Goal: Transaction & Acquisition: Subscribe to service/newsletter

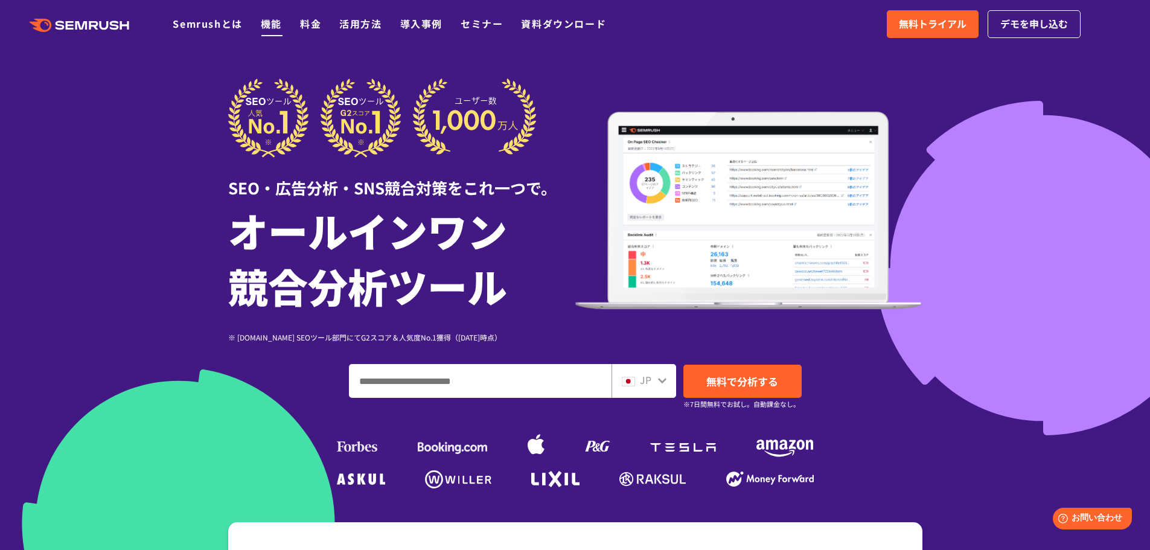
click at [274, 26] on link "機能" at bounding box center [271, 23] width 21 height 14
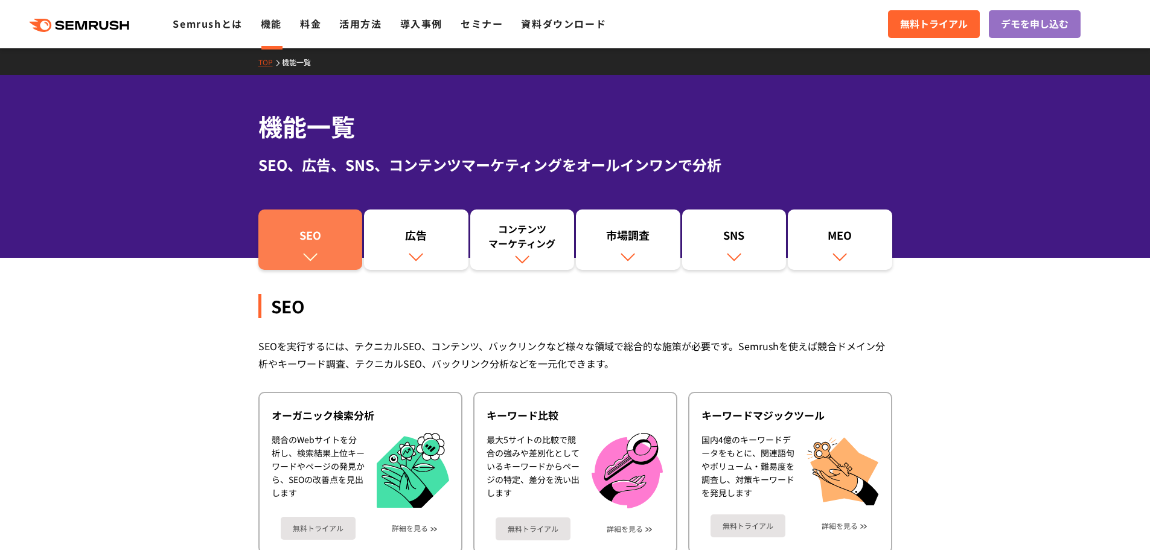
click at [308, 246] on div "SEO" at bounding box center [310, 238] width 92 height 21
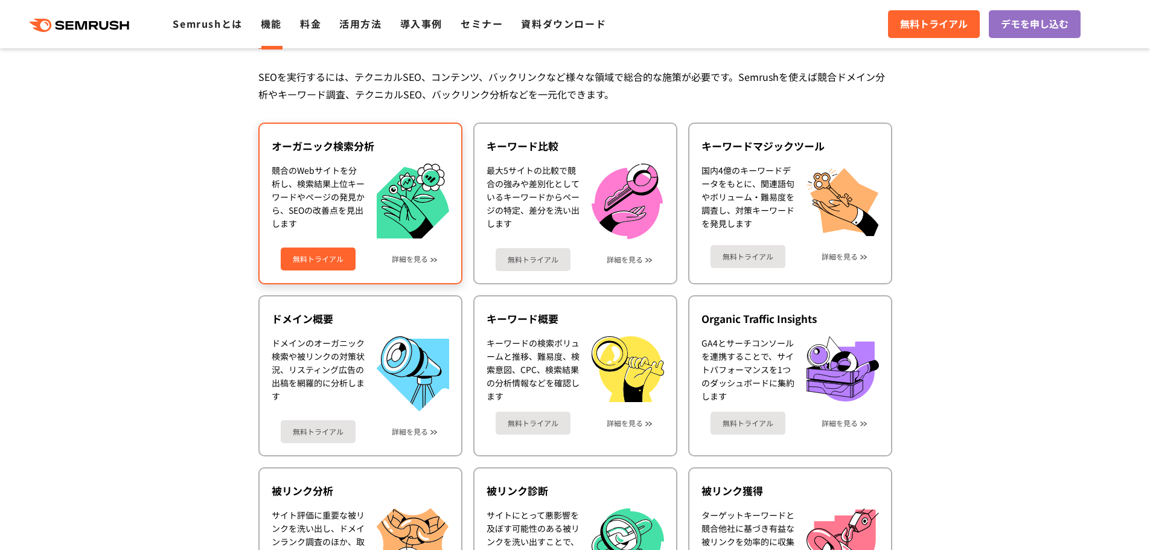
scroll to position [270, 0]
click at [301, 263] on link "無料トライアル" at bounding box center [318, 258] width 75 height 23
